Goal: Browse casually: Explore the website without a specific task or goal

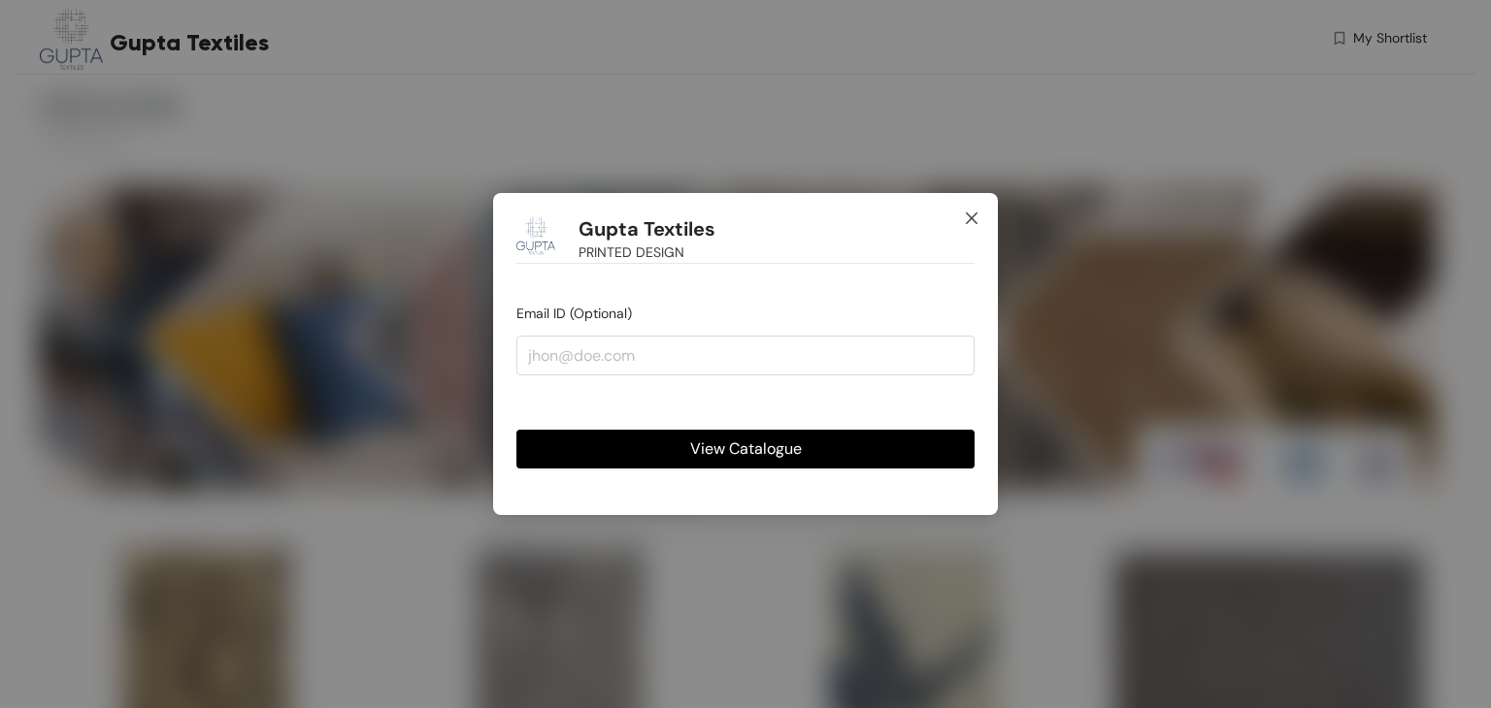
click at [978, 220] on icon "close" at bounding box center [972, 219] width 16 height 16
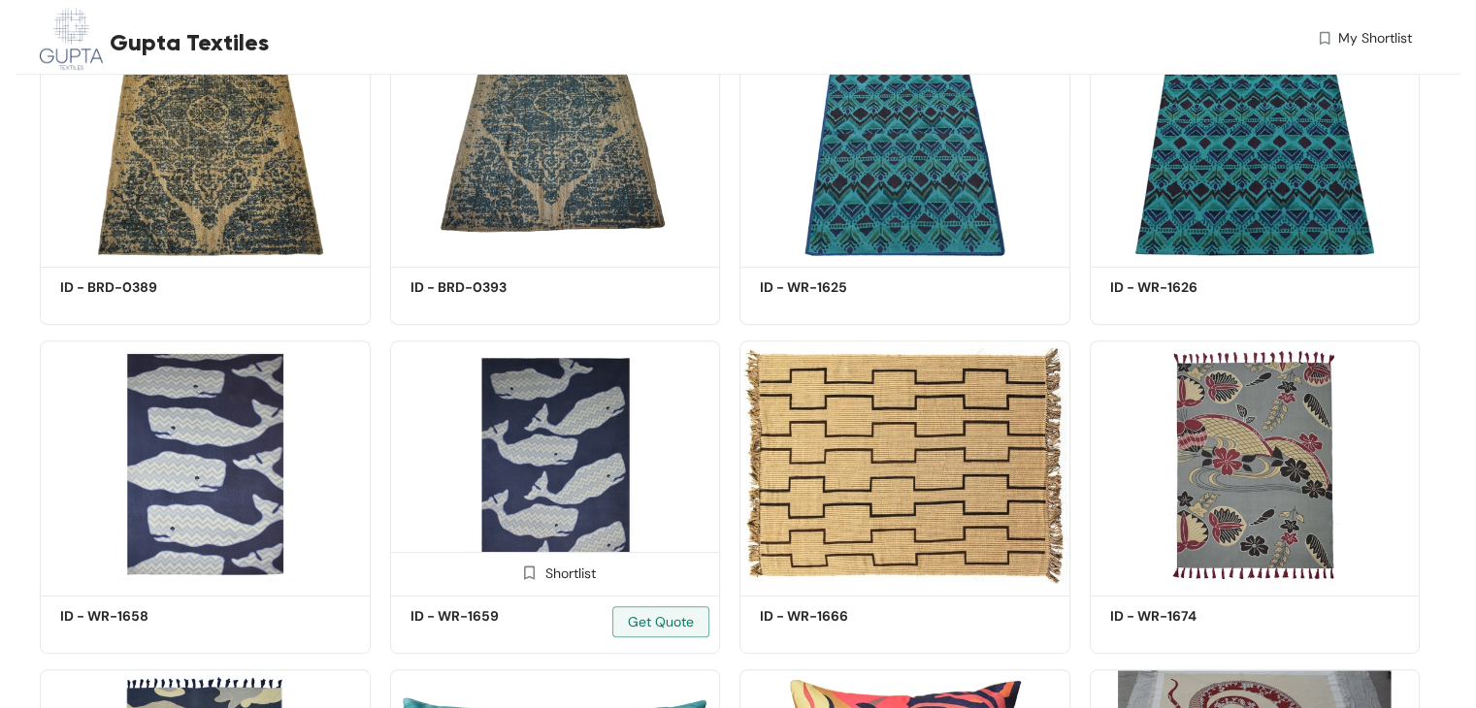
scroll to position [607, 0]
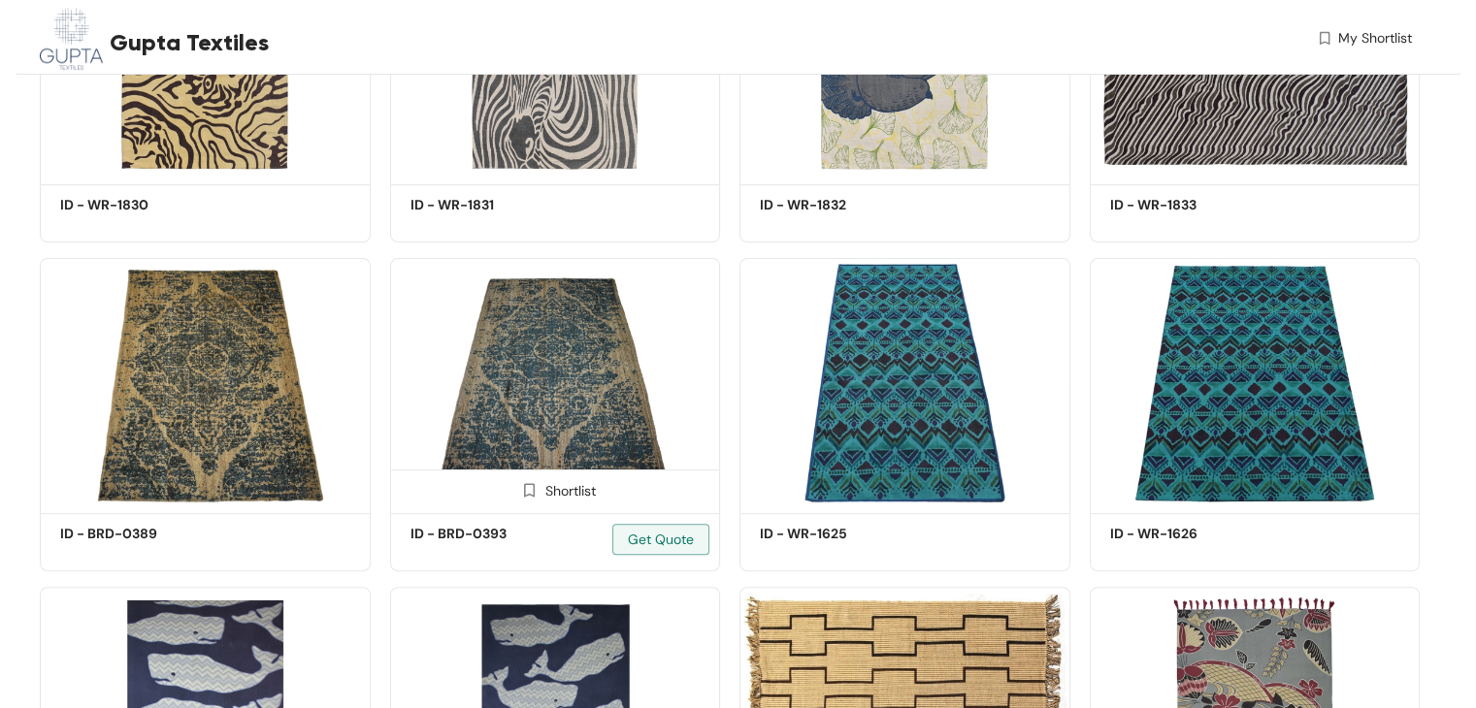
click at [593, 357] on img at bounding box center [555, 382] width 331 height 249
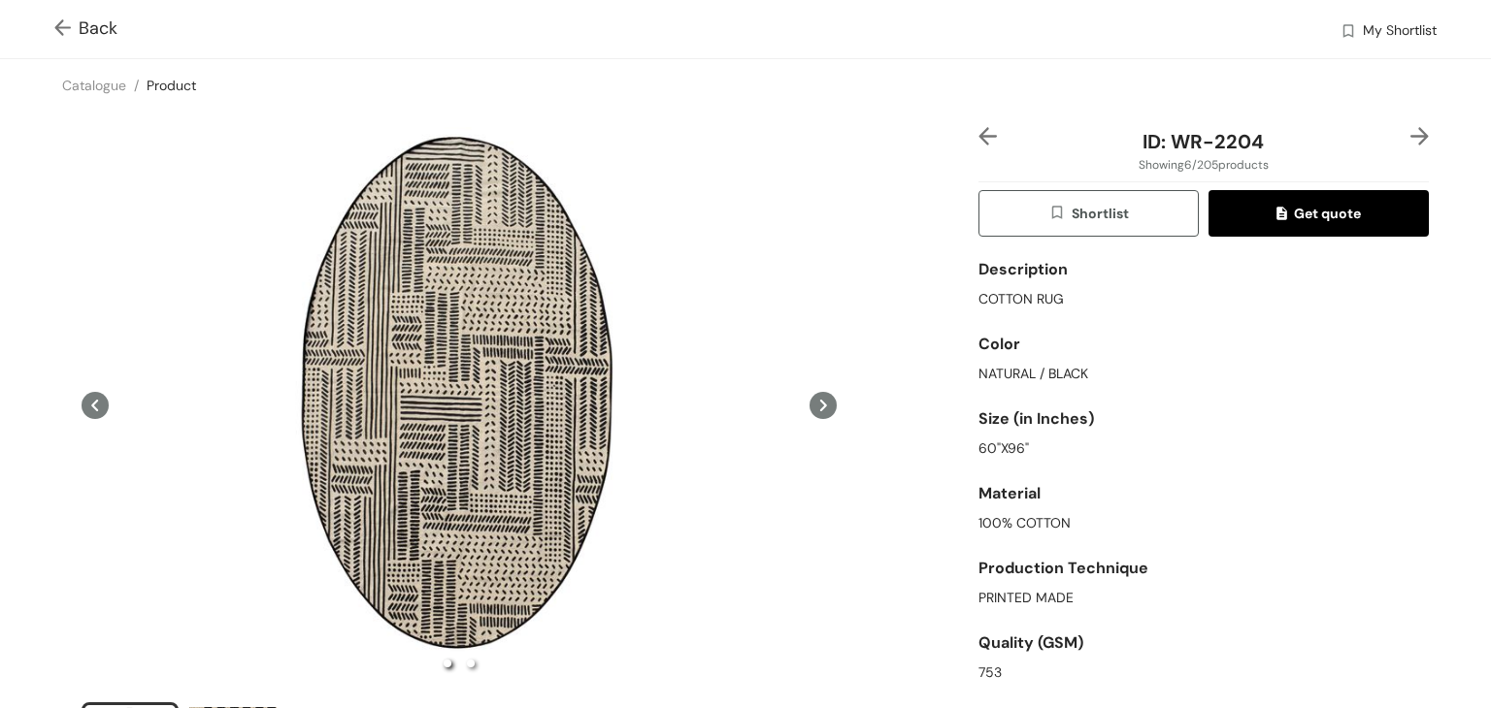
scroll to position [154, 0]
